Goal: Task Accomplishment & Management: Use online tool/utility

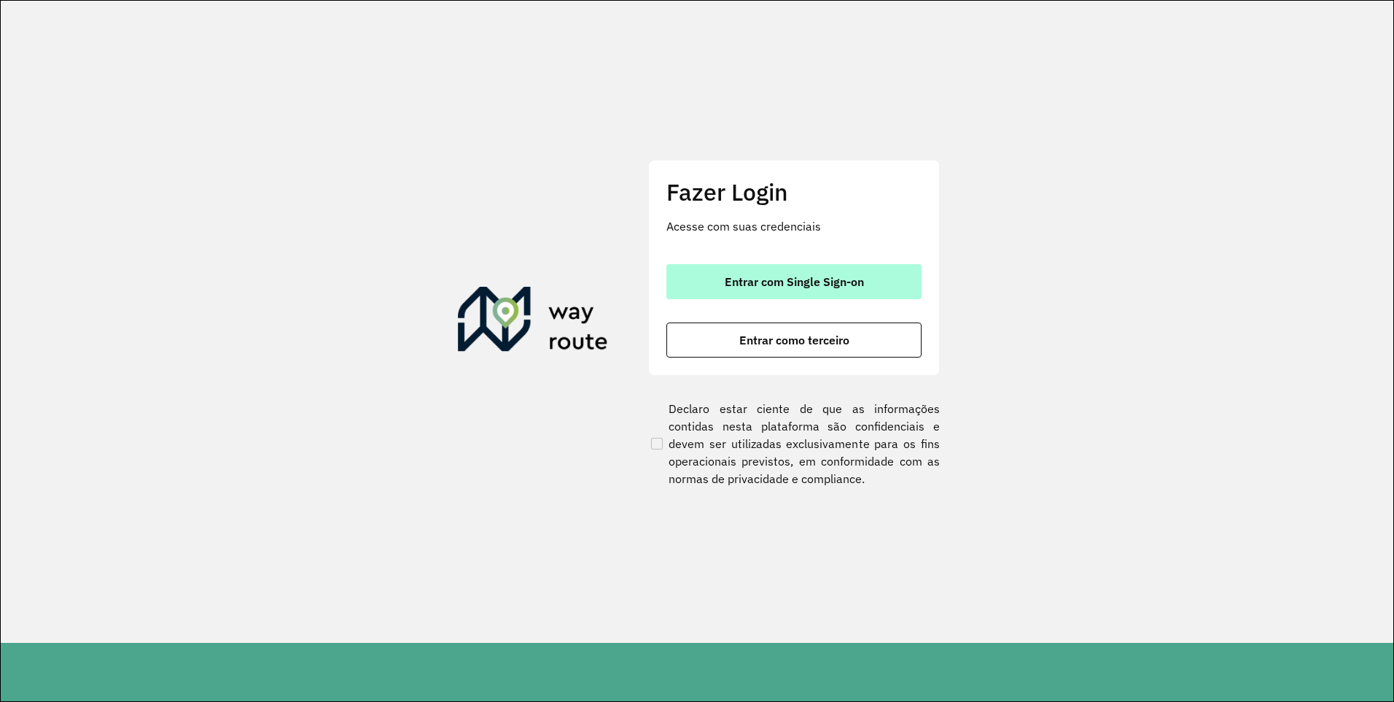
click at [855, 281] on span "Entrar com Single Sign-on" at bounding box center [794, 282] width 139 height 12
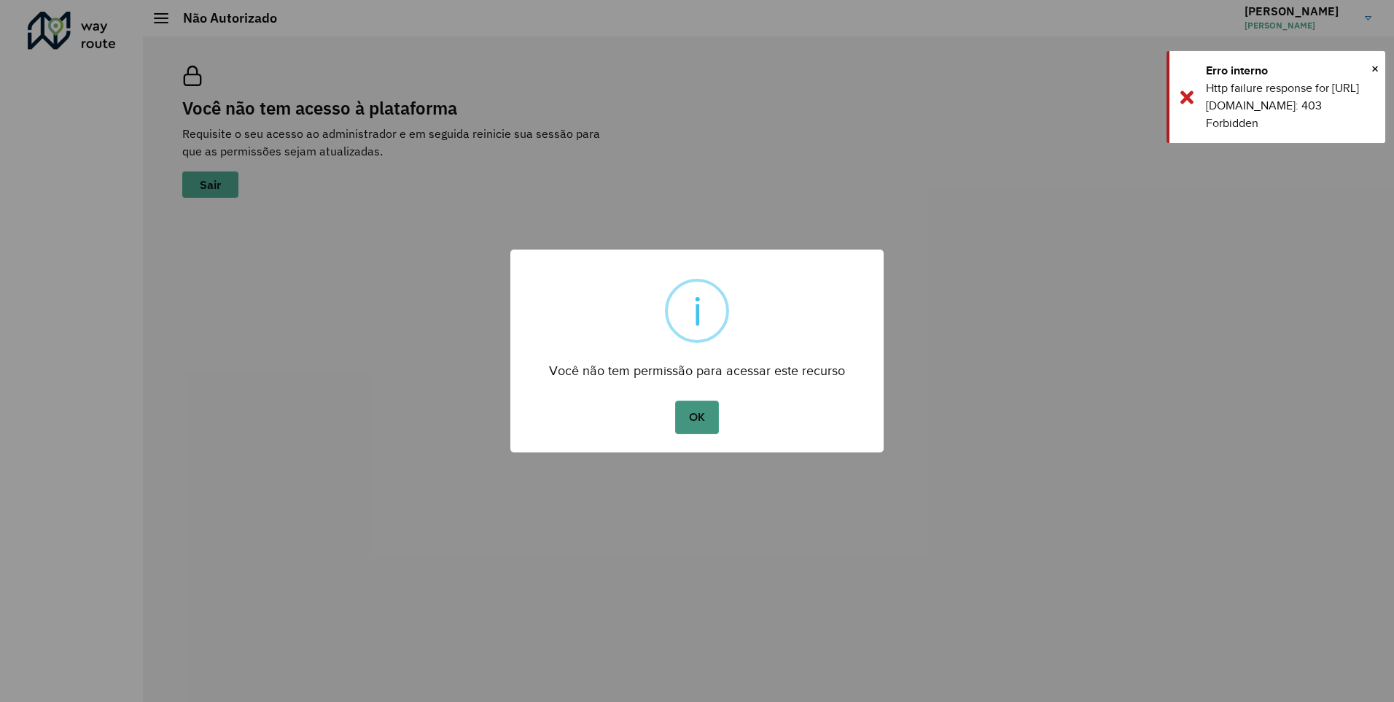
click at [716, 419] on button "OK" at bounding box center [696, 417] width 43 height 34
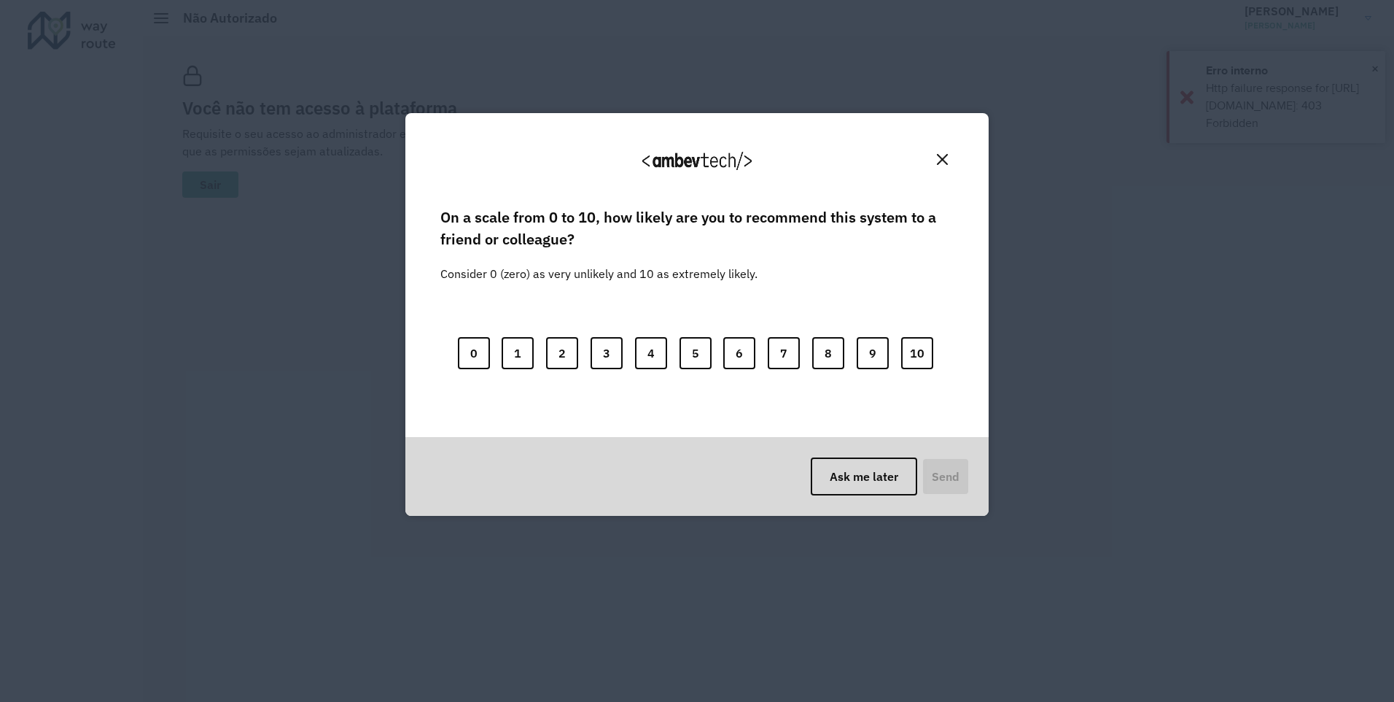
click at [942, 163] on img "Close" at bounding box center [942, 159] width 11 height 11
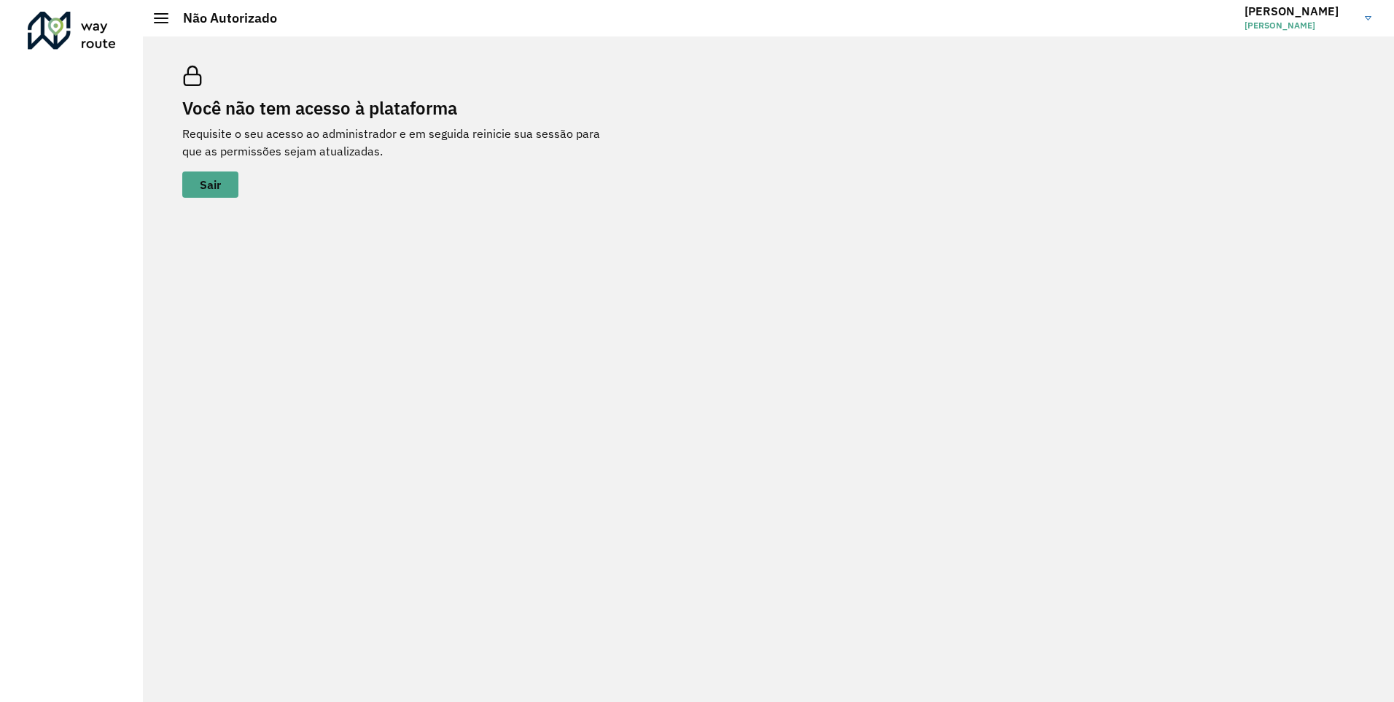
click at [609, 284] on div "Você não tem acesso à plataforma Requisite o seu acesso ao administrador e em s…" at bounding box center [768, 368] width 1251 height 665
drag, startPoint x: 256, startPoint y: 128, endPoint x: 278, endPoint y: 130, distance: 22.0
click at [278, 130] on p "Requisite o seu acesso ao administrador e em seguida reinicie sua sessão para q…" at bounding box center [401, 142] width 438 height 35
drag, startPoint x: 278, startPoint y: 130, endPoint x: 319, endPoint y: 149, distance: 46.0
click at [319, 149] on p "Requisite o seu acesso ao administrador e em seguida reinicie sua sessão para q…" at bounding box center [401, 142] width 438 height 35
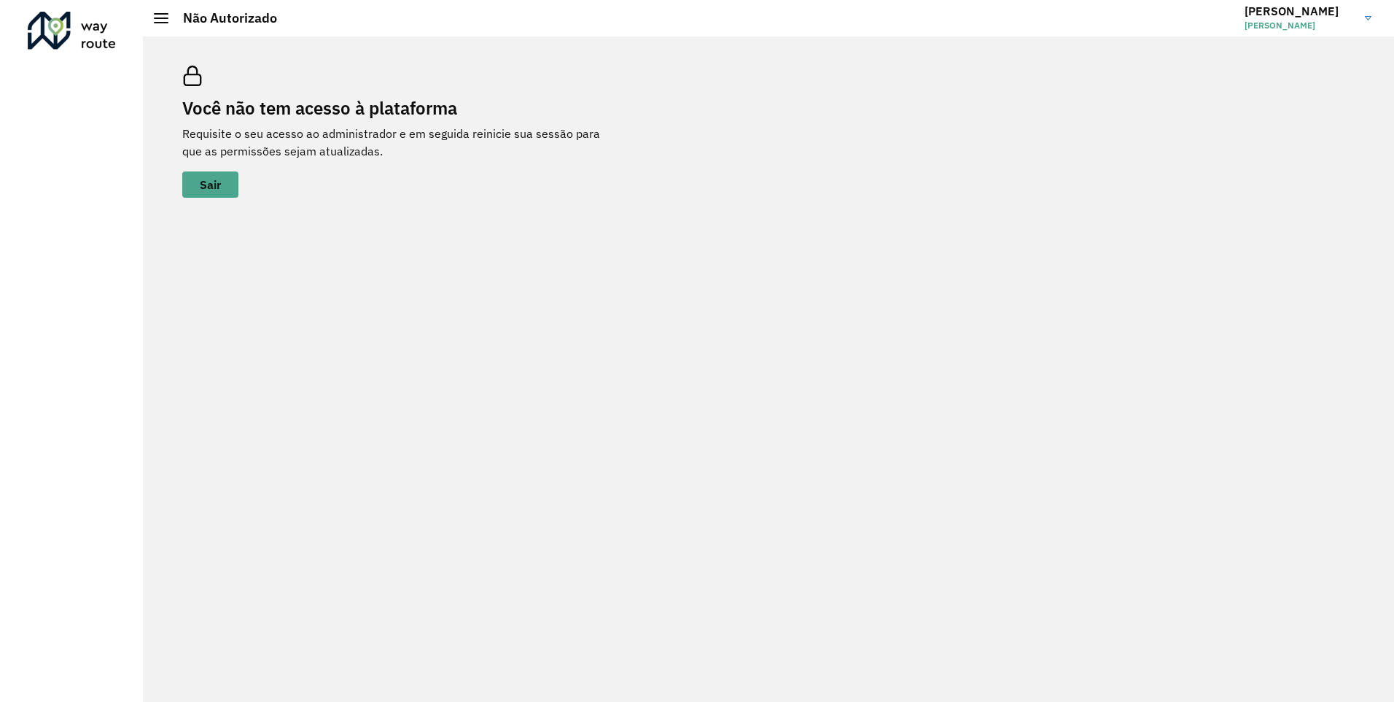
click at [163, 24] on div "Não Autorizado" at bounding box center [215, 18] width 123 height 16
click at [160, 18] on span at bounding box center [161, 18] width 15 height 1
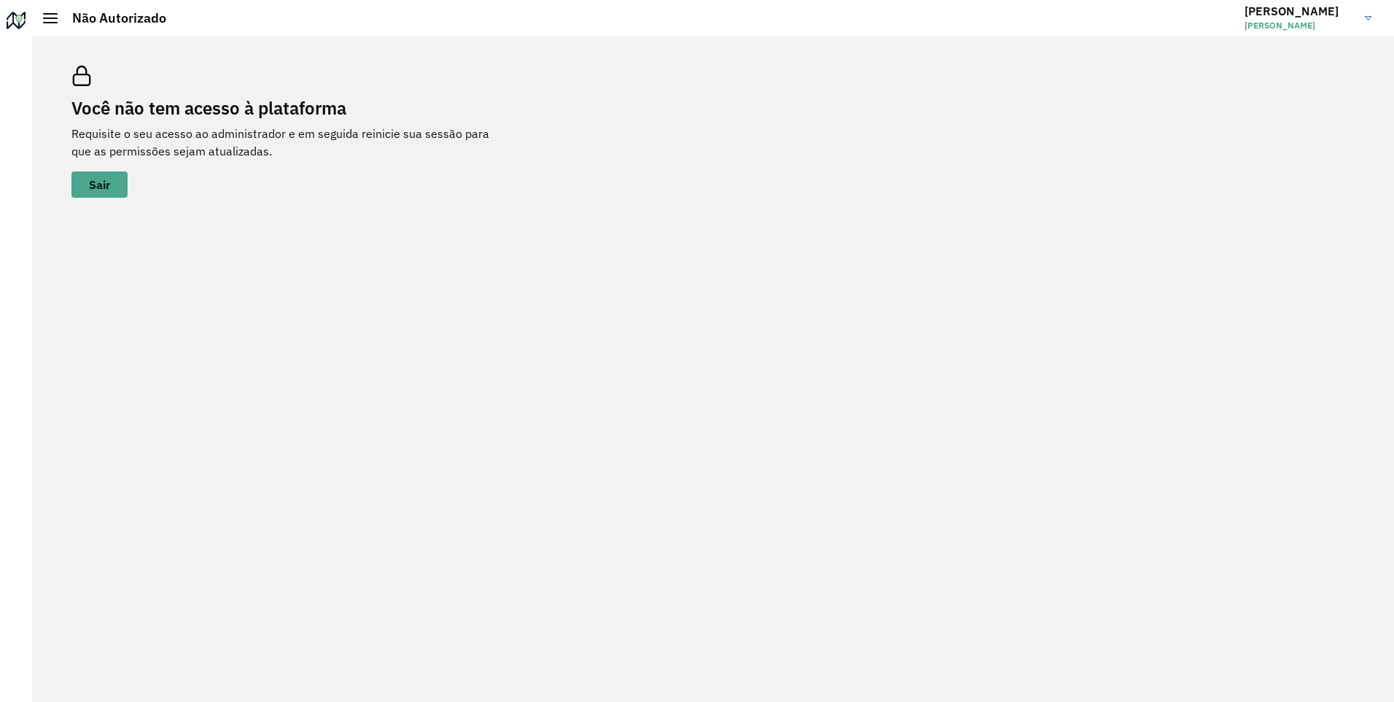
click at [55, 20] on div at bounding box center [50, 18] width 15 height 10
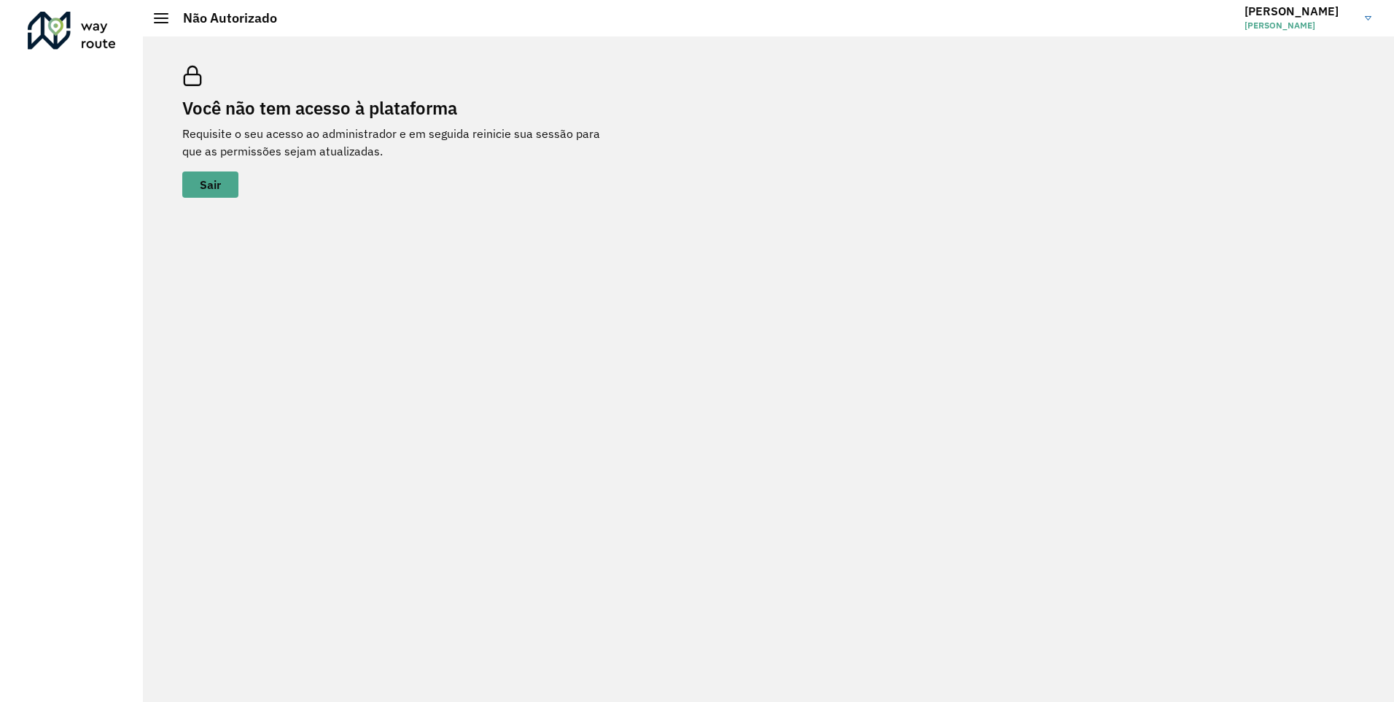
click at [63, 22] on div at bounding box center [72, 31] width 88 height 38
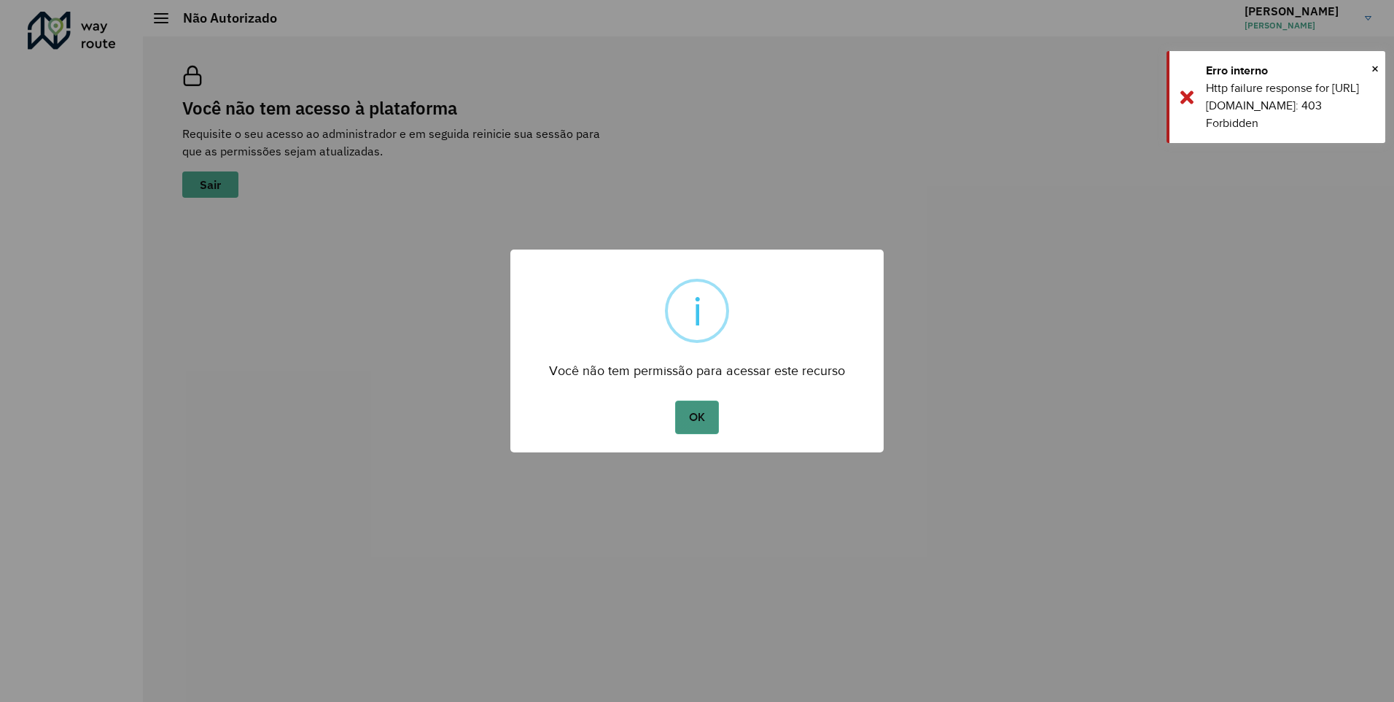
click at [717, 422] on button "OK" at bounding box center [696, 417] width 43 height 34
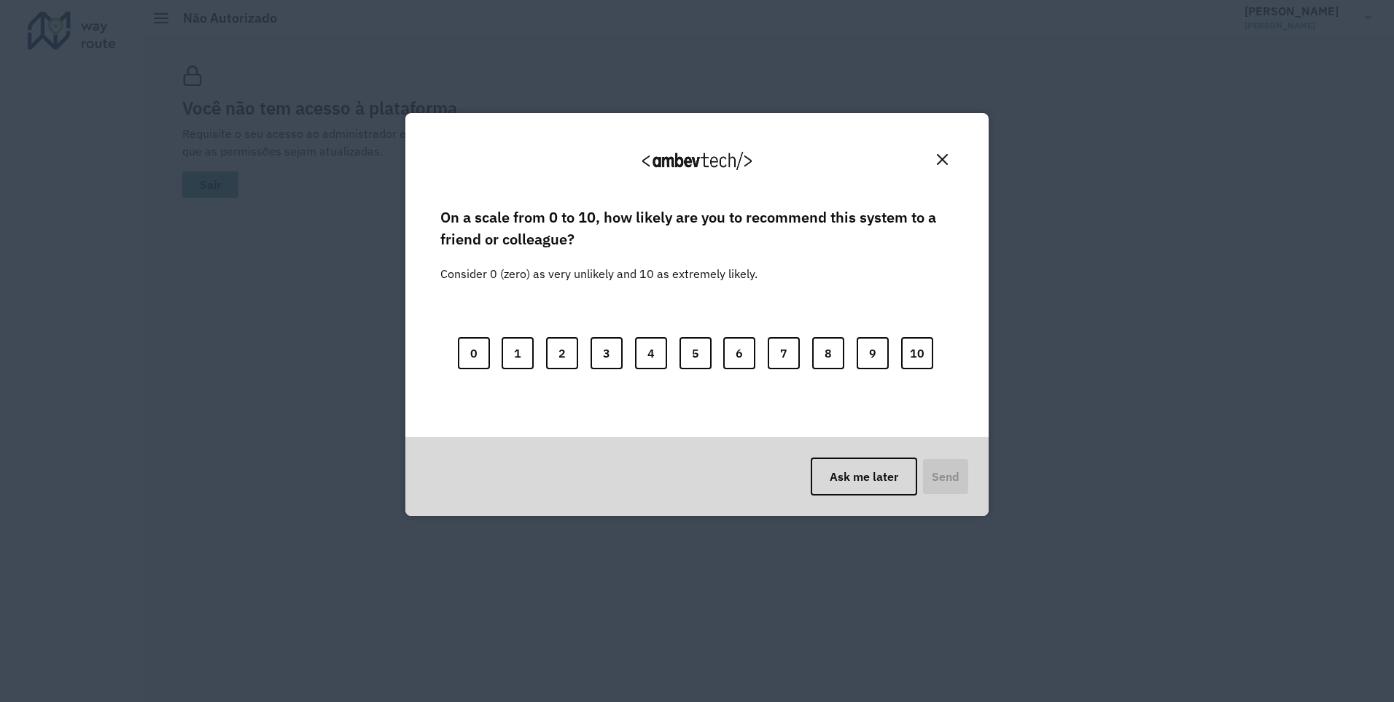
click at [941, 163] on img "Close" at bounding box center [942, 159] width 11 height 11
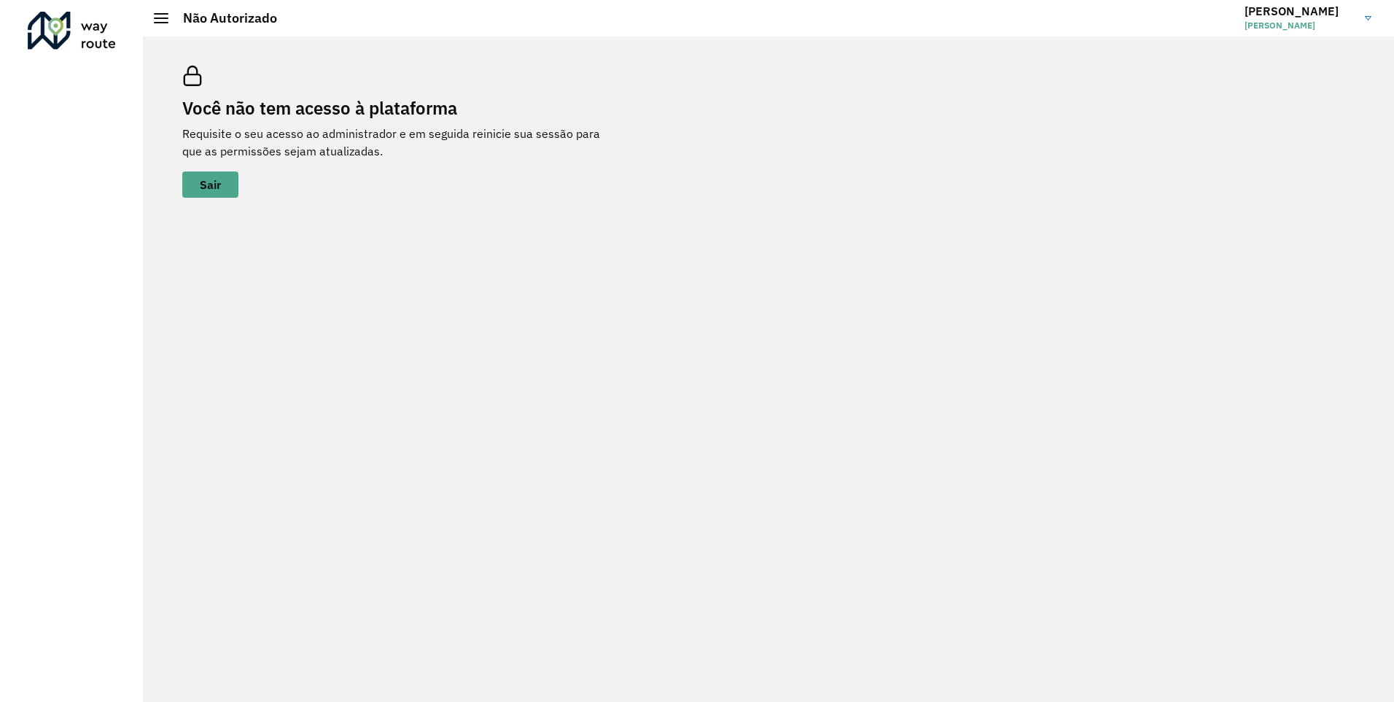
click at [856, 181] on div "Você não tem acesso à plataforma Requisite o seu acesso ao administrador e em s…" at bounding box center [769, 131] width 1208 height 167
click at [164, 18] on span at bounding box center [161, 18] width 15 height 1
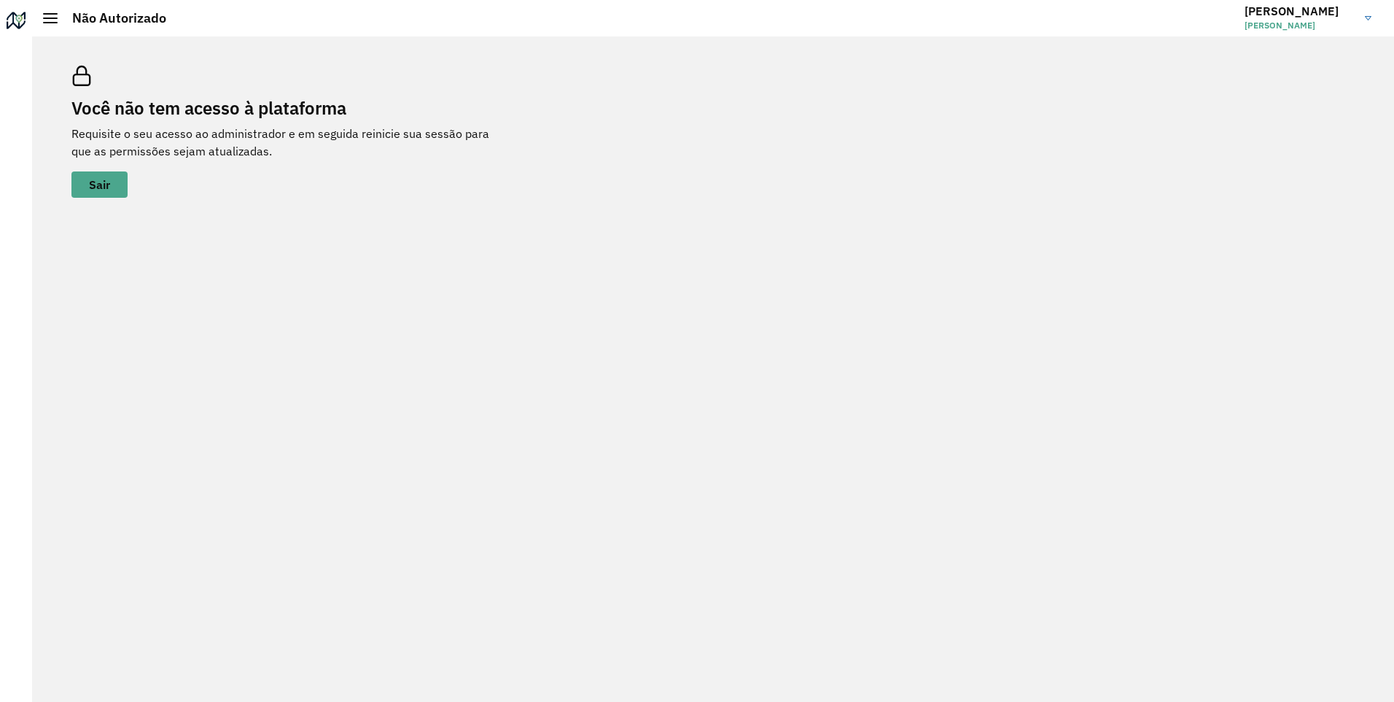
click at [39, 21] on hb-header "Não Autorizado [PERSON_NAME]" at bounding box center [713, 18] width 1362 height 36
click at [50, 17] on div at bounding box center [50, 18] width 15 height 10
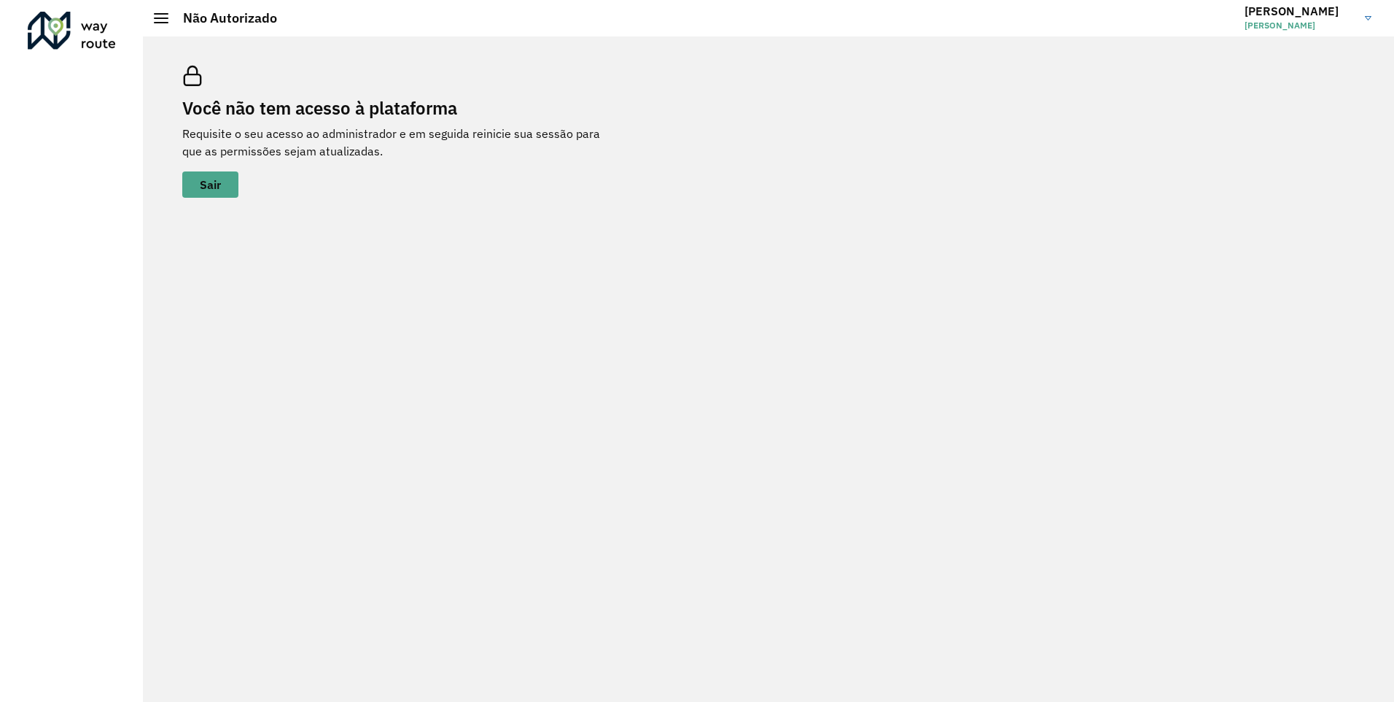
click at [1364, 17] on link "[PERSON_NAME]" at bounding box center [1314, 18] width 138 height 38
click at [1365, 17] on img at bounding box center [1368, 18] width 7 height 4
